Goal: Subscribe to service/newsletter

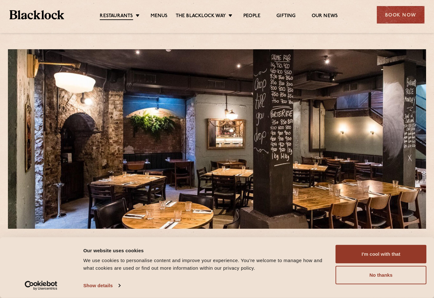
click at [354, 254] on button "I'm cool with that" at bounding box center [380, 254] width 91 height 18
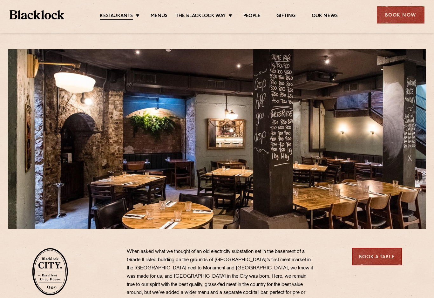
click at [0, 0] on link "[DATE] Roast" at bounding box center [0, 0] width 0 height 0
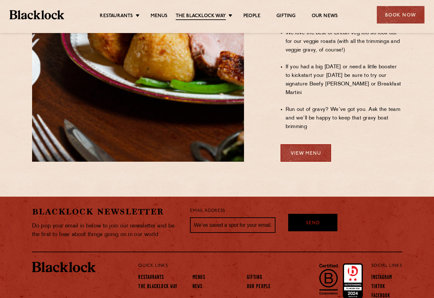
scroll to position [562, 0]
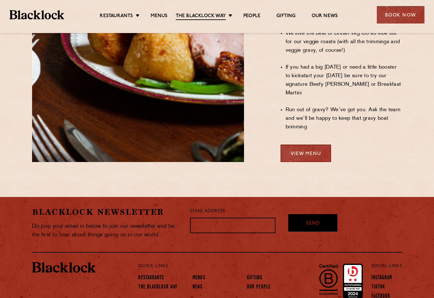
click at [208, 217] on input "text" at bounding box center [232, 225] width 85 height 16
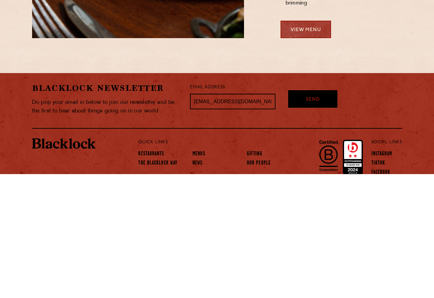
type input "[EMAIL_ADDRESS][DOMAIN_NAME]"
click at [324, 214] on div "Send" at bounding box center [312, 222] width 49 height 17
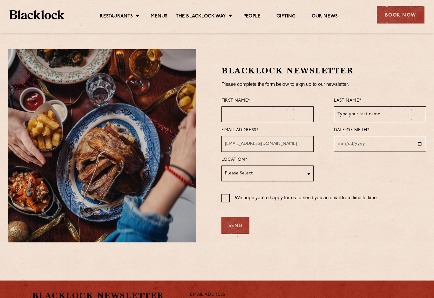
click at [237, 108] on input "text" at bounding box center [267, 114] width 92 height 16
type input "[PERSON_NAME]"
click at [370, 112] on input "text" at bounding box center [380, 114] width 92 height 16
type input "Sonoc"
click at [294, 142] on input "[EMAIL_ADDRESS][DOMAIN_NAME]" at bounding box center [267, 144] width 92 height 16
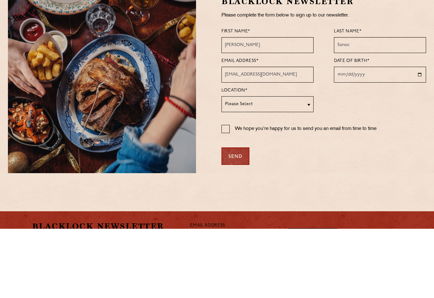
click at [344, 136] on input "date" at bounding box center [380, 144] width 92 height 16
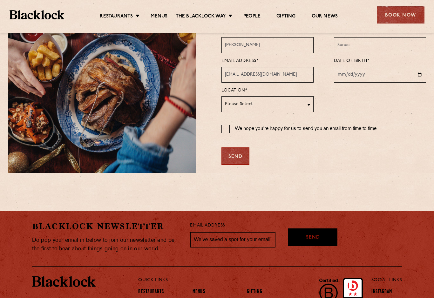
type input "[DATE]"
click at [303, 112] on select "Please Select [GEOGRAPHIC_DATA] [GEOGRAPHIC_DATA] [GEOGRAPHIC_DATA] [GEOGRAPHIC…" at bounding box center [267, 104] width 92 height 16
click at [322, 173] on div "[PERSON_NAME] Newsletter Please complete the form below to sign up to our newsl…" at bounding box center [311, 76] width 230 height 193
